Goal: Navigation & Orientation: Understand site structure

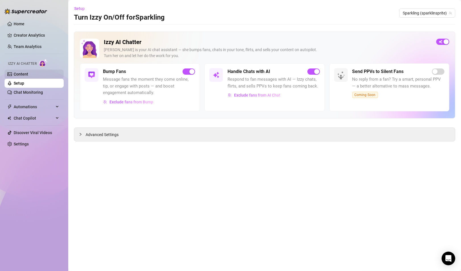
click at [28, 75] on link "Content" at bounding box center [21, 74] width 15 height 5
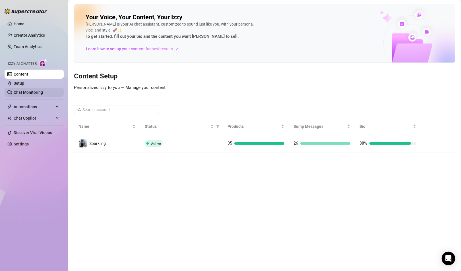
click at [37, 90] on link "Chat Monitoring" at bounding box center [28, 92] width 29 height 5
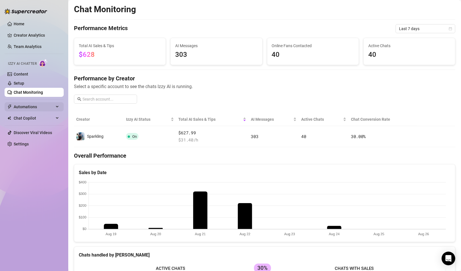
click at [35, 107] on span "Automations" at bounding box center [34, 106] width 40 height 9
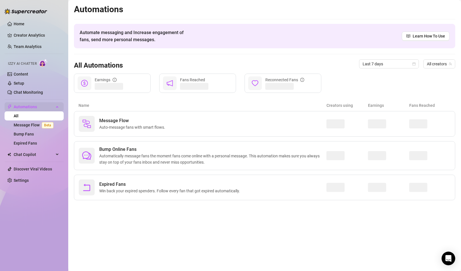
click at [35, 107] on span "Automations" at bounding box center [34, 106] width 40 height 9
